Goal: Check status: Verify the current state of an ongoing process or item

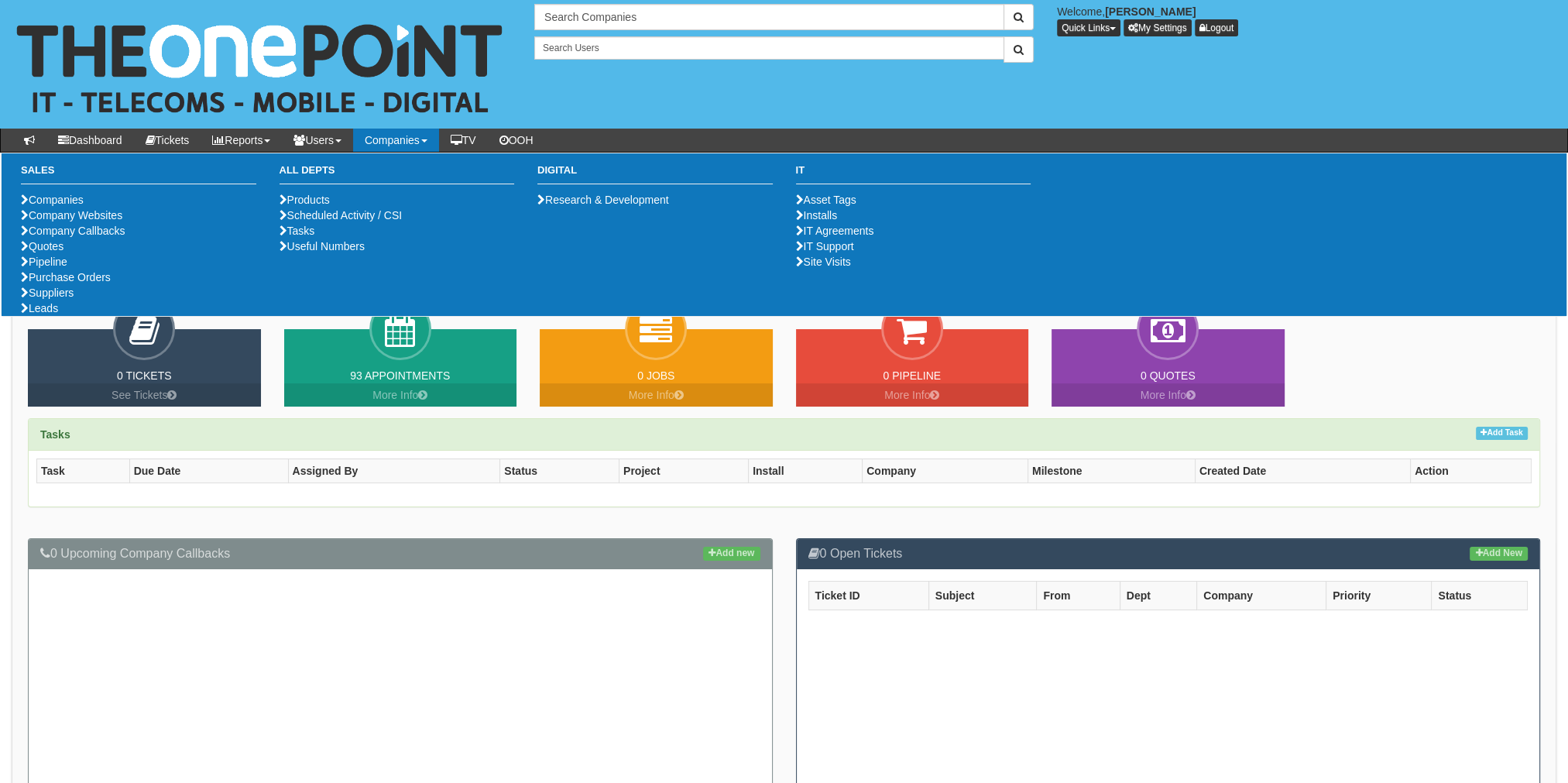
click at [424, 128] on link "Companies" at bounding box center [396, 140] width 86 height 23
click at [65, 283] on link "Purchase Orders" at bounding box center [65, 277] width 90 height 13
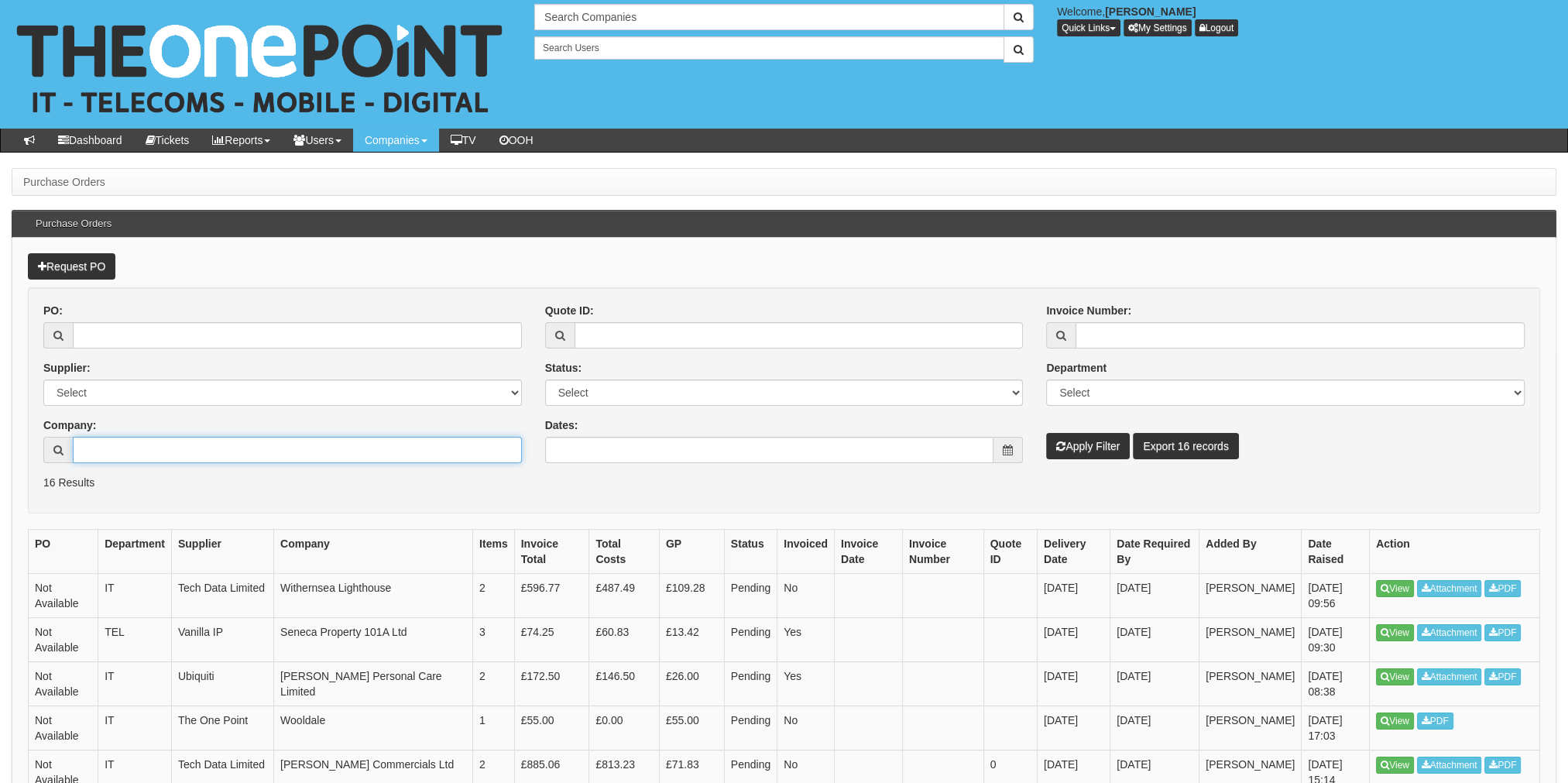
click at [83, 445] on input "Company:" at bounding box center [297, 449] width 449 height 26
type input "rooomzzz"
click at [1100, 444] on button "Apply Filter" at bounding box center [1087, 446] width 83 height 26
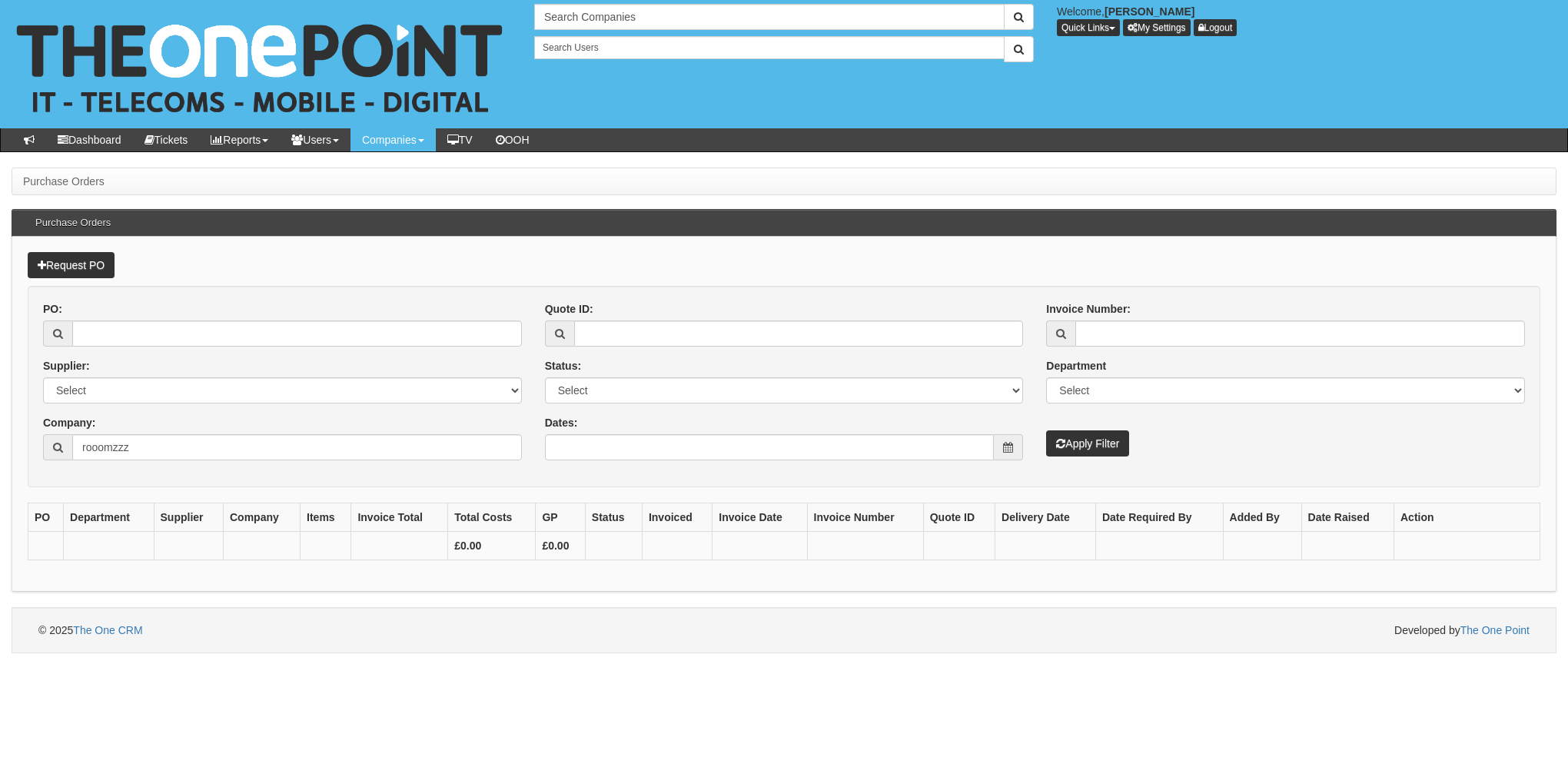
click at [220, 450] on input "rooomzzz" at bounding box center [296, 447] width 449 height 26
click at [93, 444] on input "rooomzz" at bounding box center [296, 447] width 449 height 26
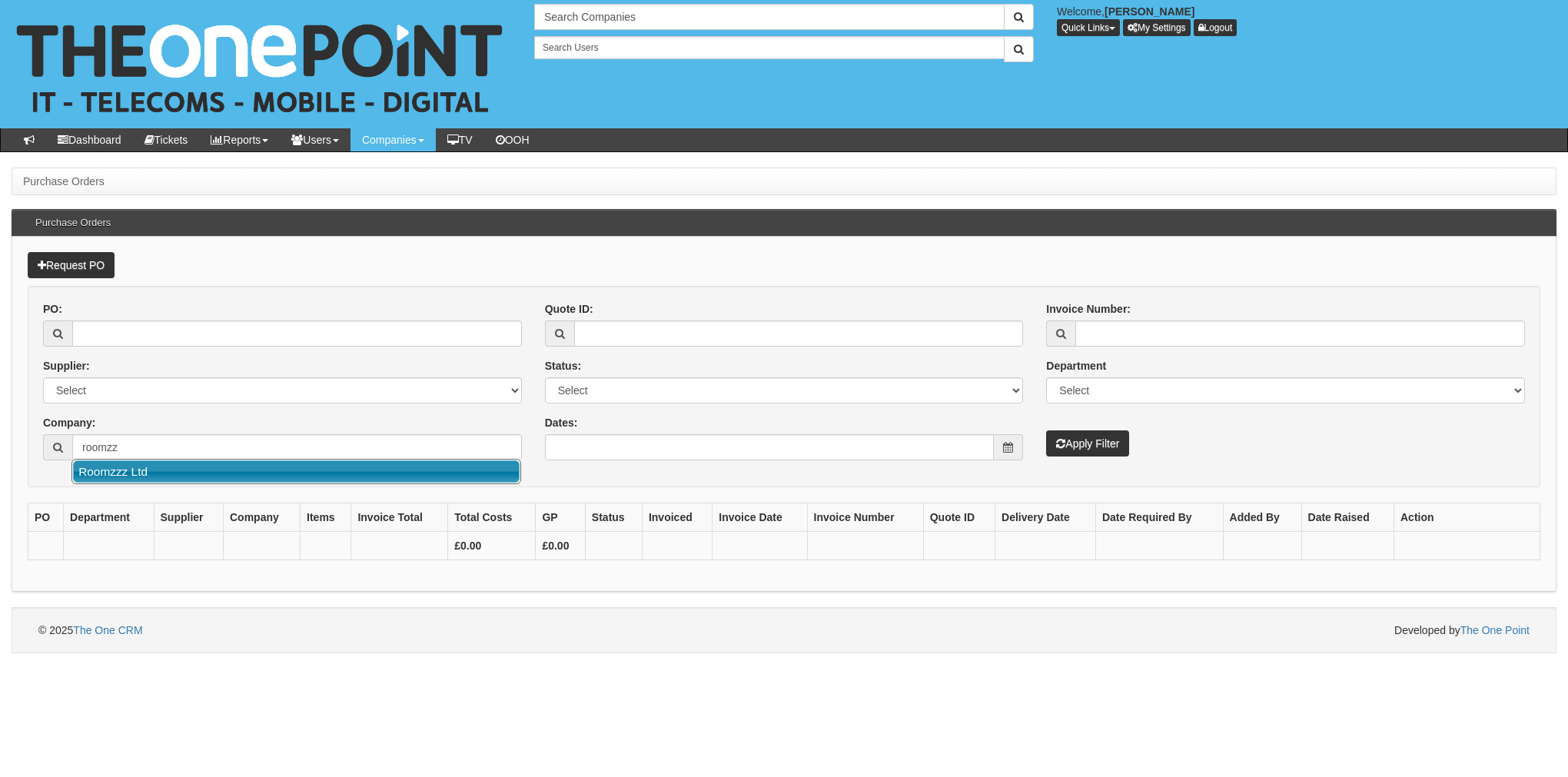
click at [153, 469] on link "Roomzzz Ltd" at bounding box center [296, 471] width 447 height 22
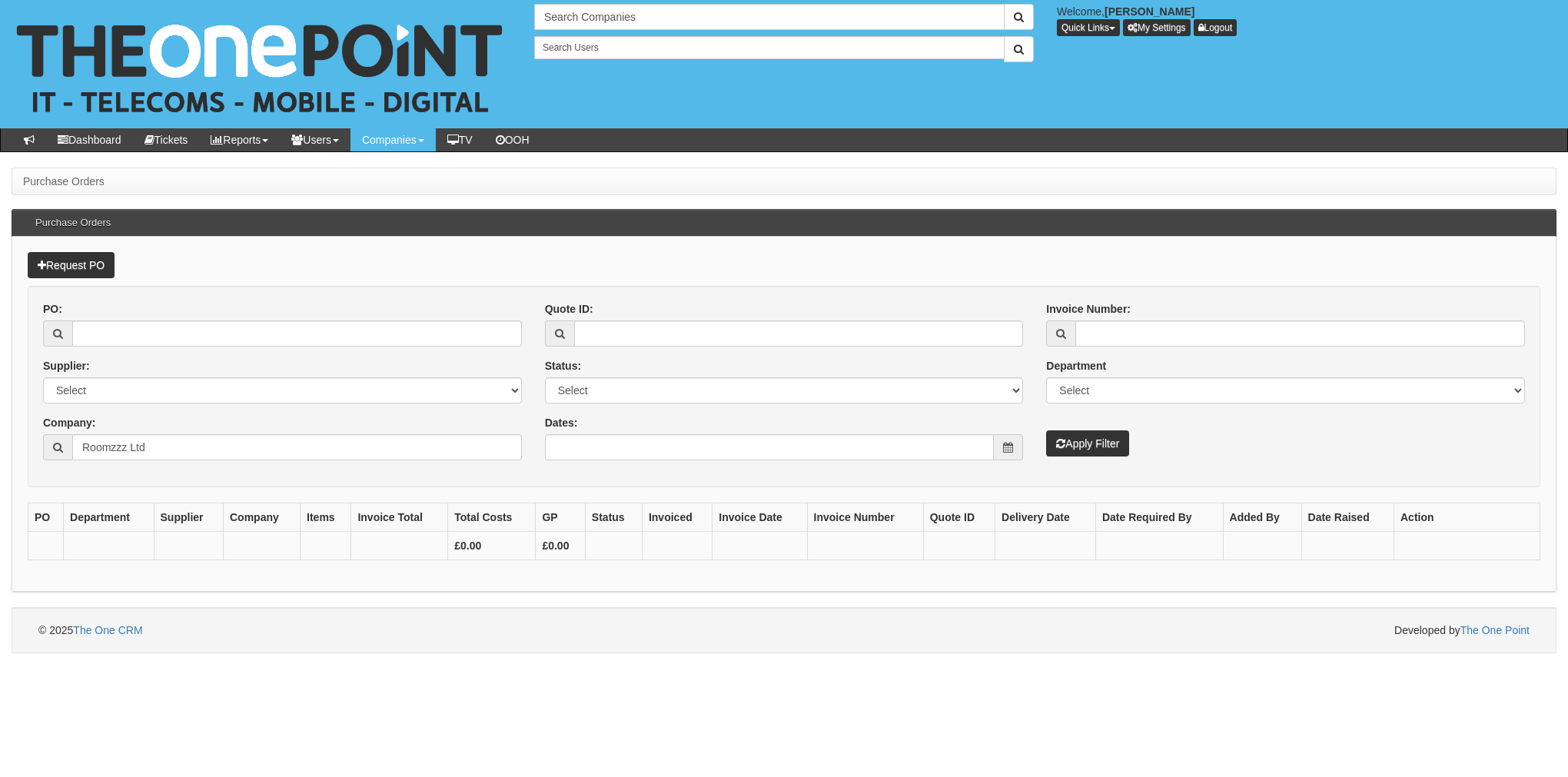
type input "Roomzzz Ltd"
click at [1092, 439] on button "Apply Filter" at bounding box center [1087, 443] width 83 height 26
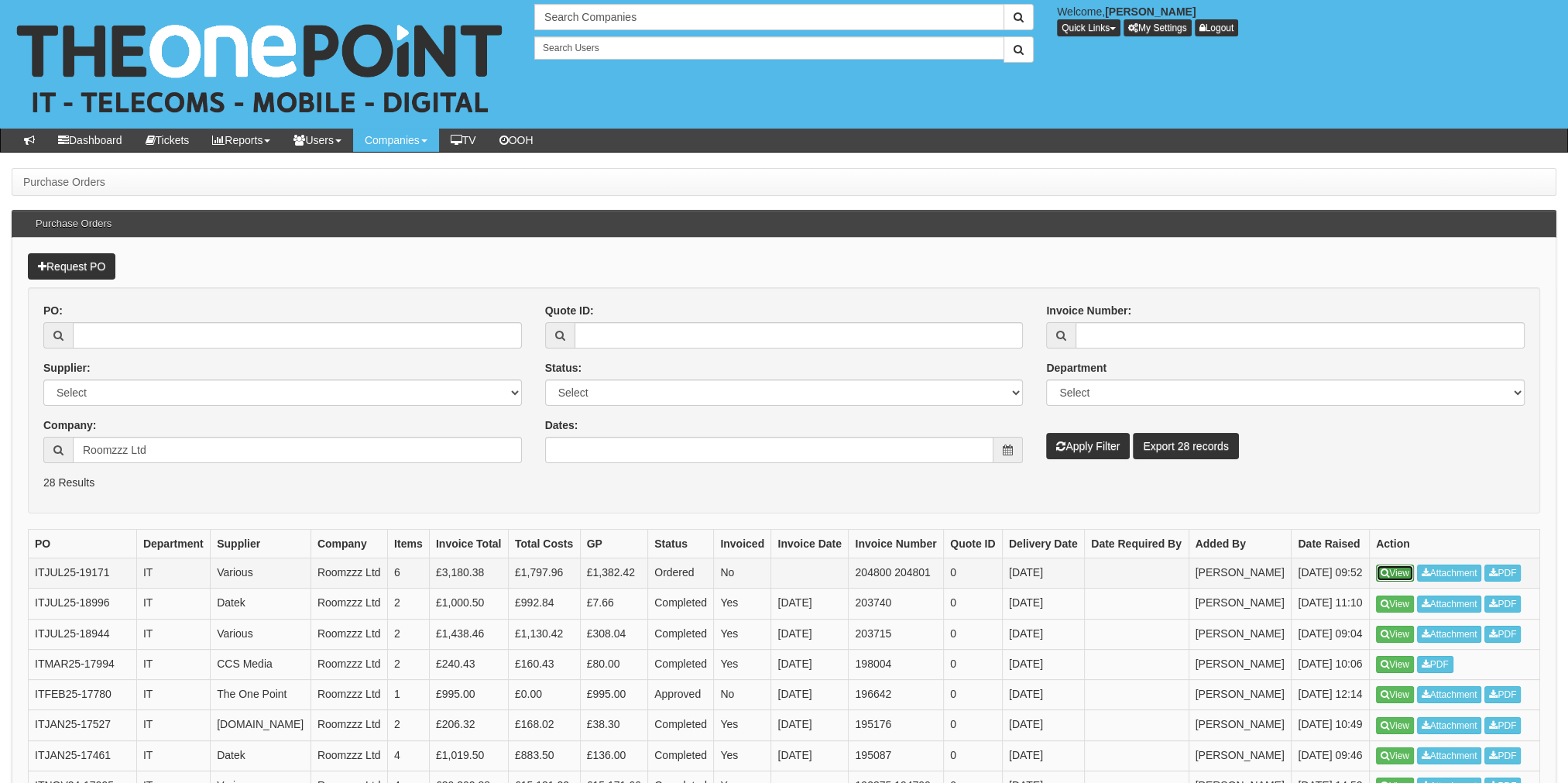
click at [1390, 582] on link "View" at bounding box center [1395, 573] width 38 height 17
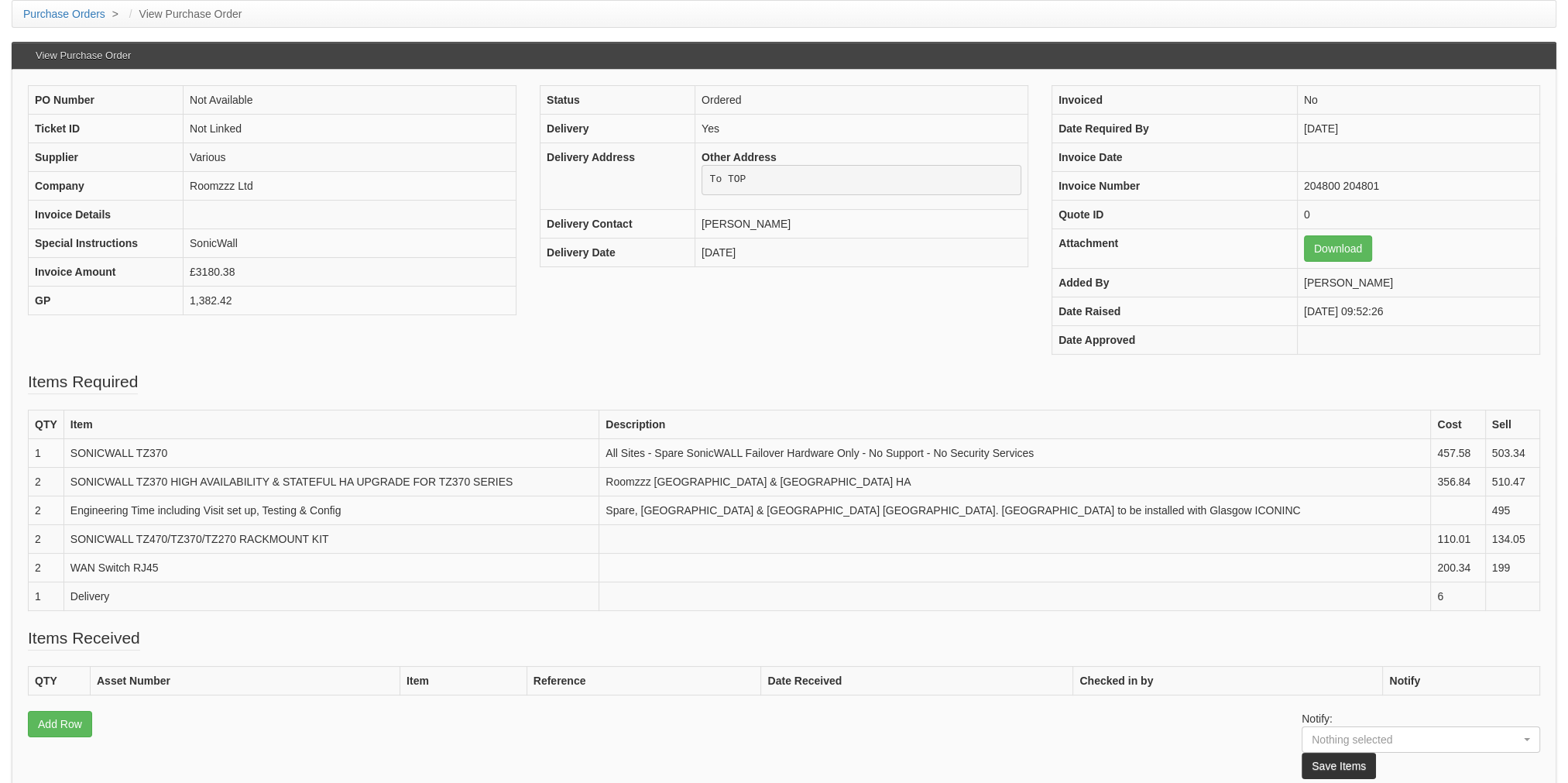
scroll to position [77, 0]
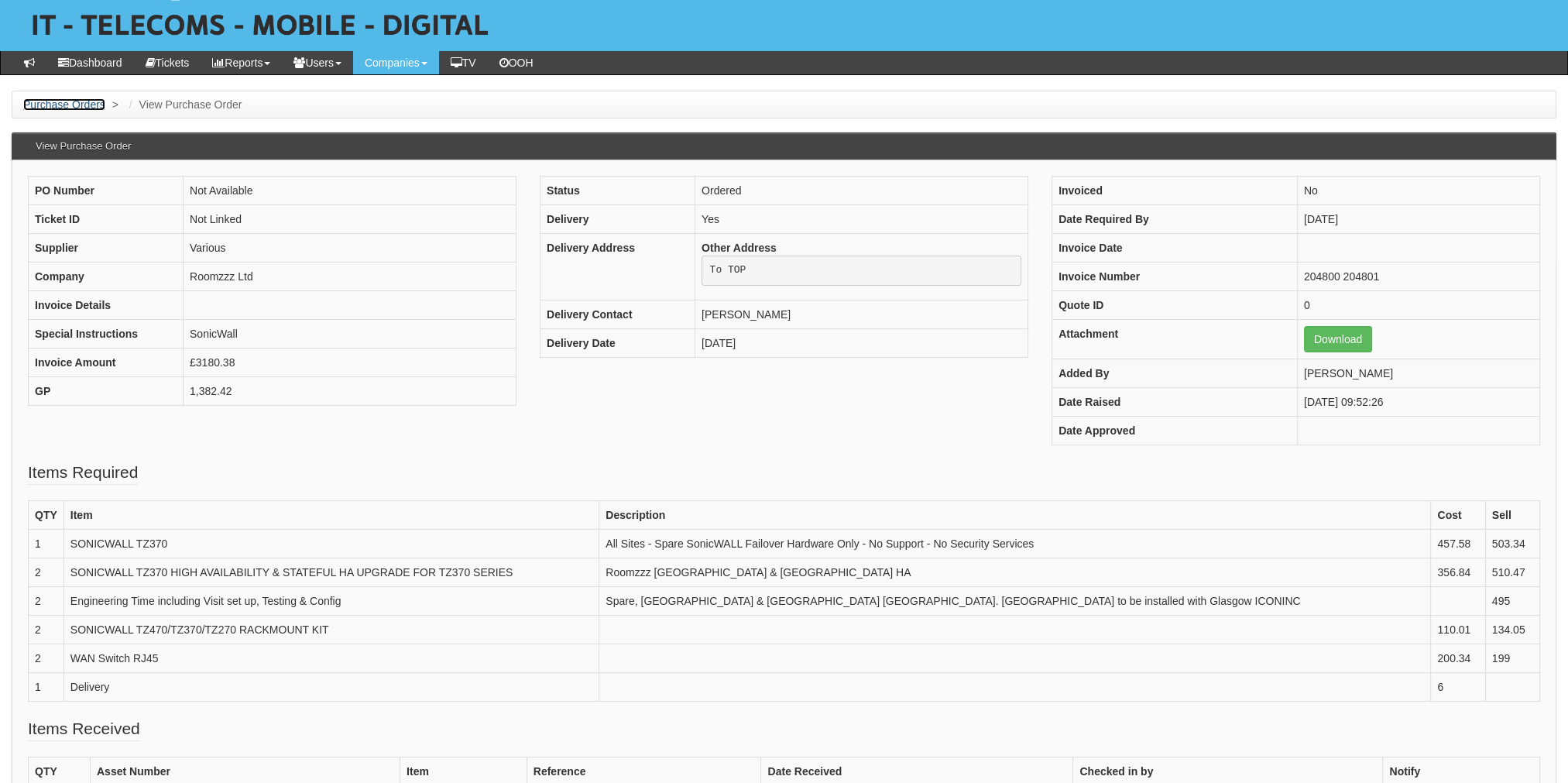
click at [90, 105] on link "Purchase Orders" at bounding box center [65, 105] width 82 height 13
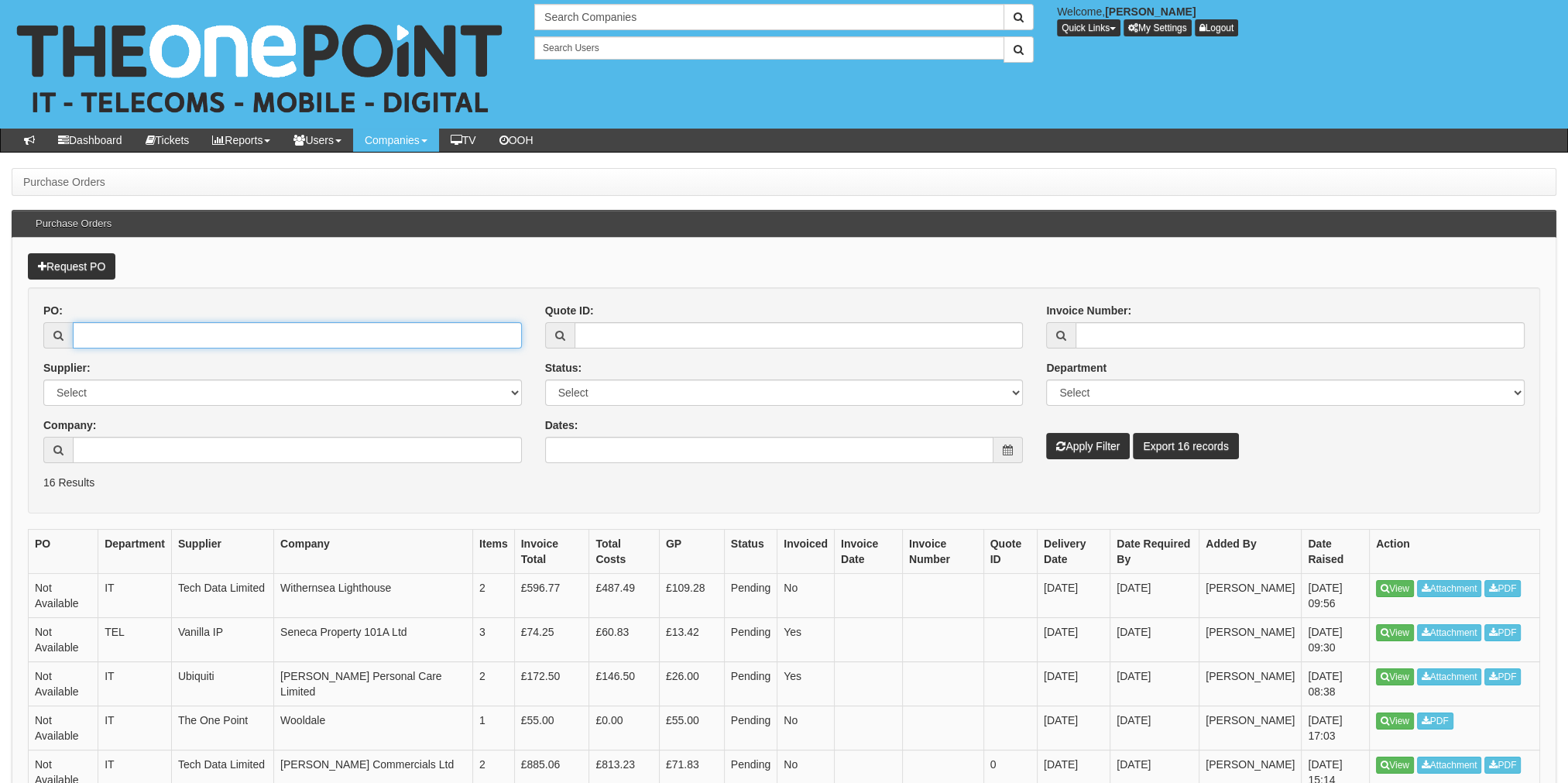
click at [254, 330] on input "PO:" at bounding box center [297, 335] width 449 height 26
paste input "19467"
type input "19467"
click at [1064, 447] on icon "submit" at bounding box center [1061, 447] width 9 height 11
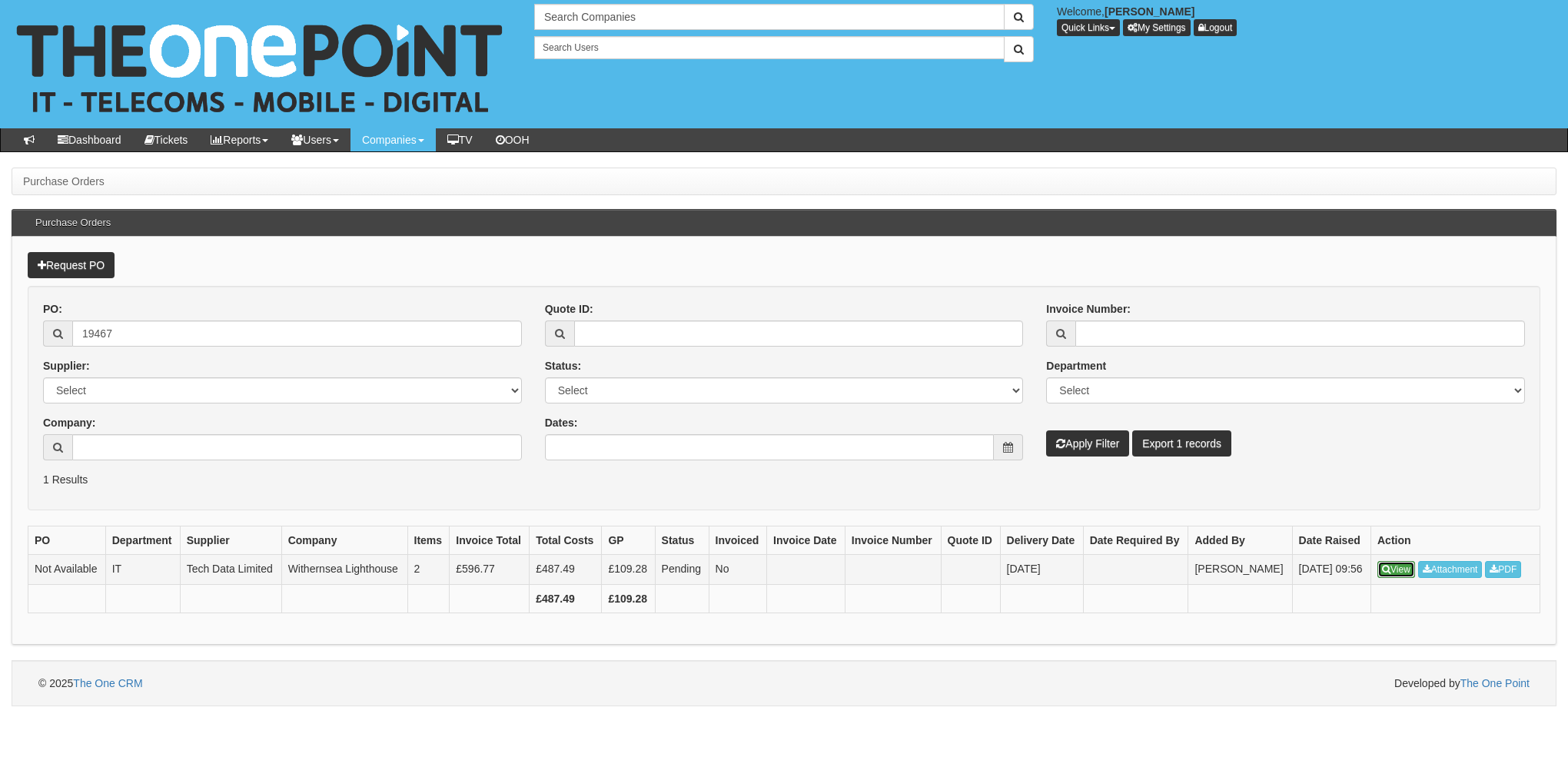
click at [1395, 564] on link "View" at bounding box center [1396, 570] width 37 height 17
